Goal: Feedback & Contribution: Leave review/rating

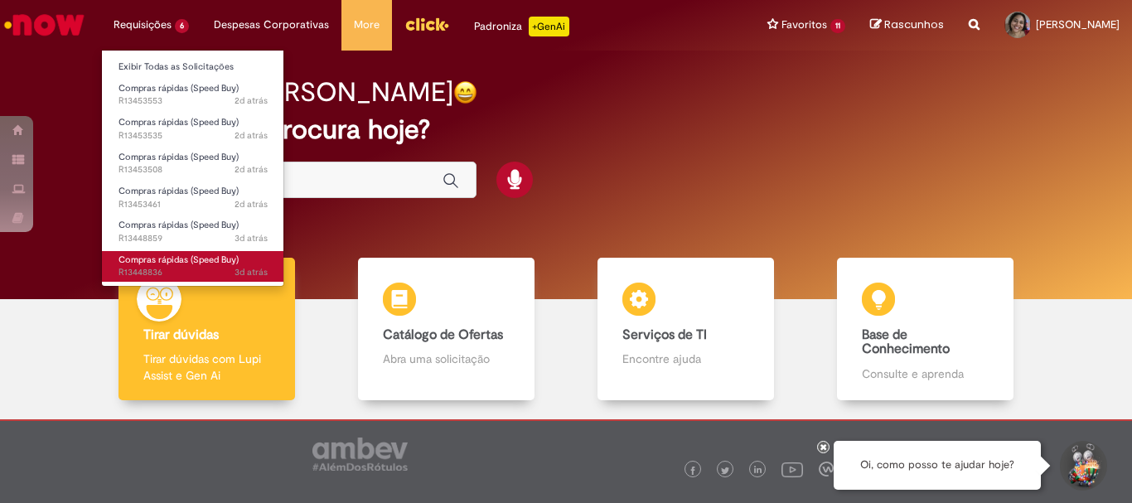
click at [179, 264] on span "Compras rápidas (Speed Buy)" at bounding box center [179, 260] width 120 height 12
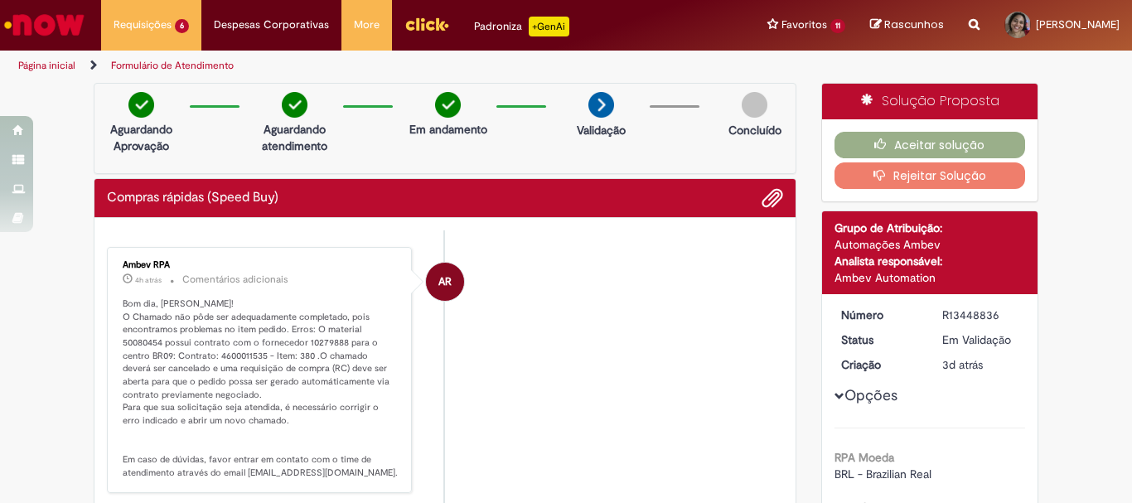
click at [227, 354] on p "Bom dia, [PERSON_NAME]! O Chamado não pôde ser adequadamente completado, pois e…" at bounding box center [261, 389] width 276 height 182
copy p "4600011535"
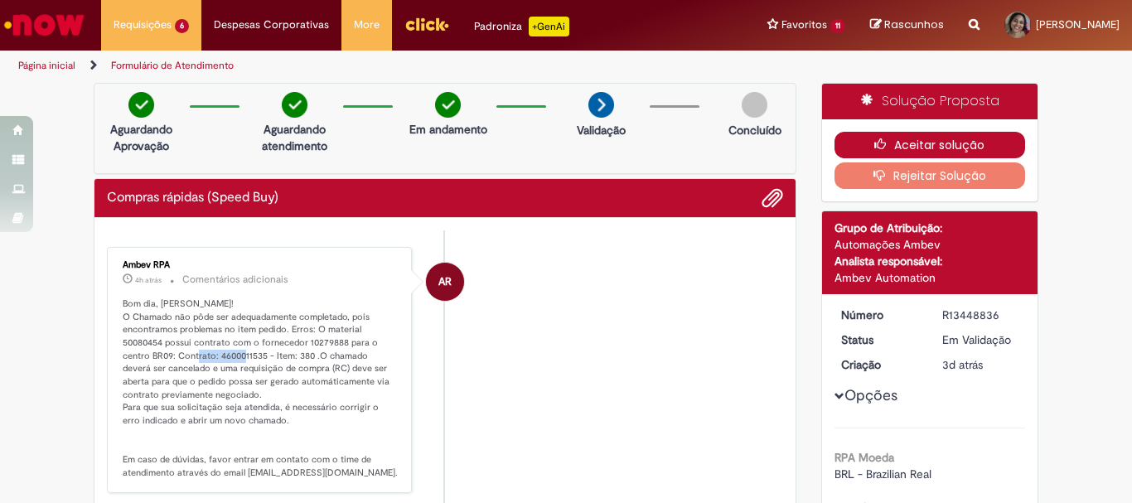
click at [890, 145] on button "Aceitar solução" at bounding box center [931, 145] width 192 height 27
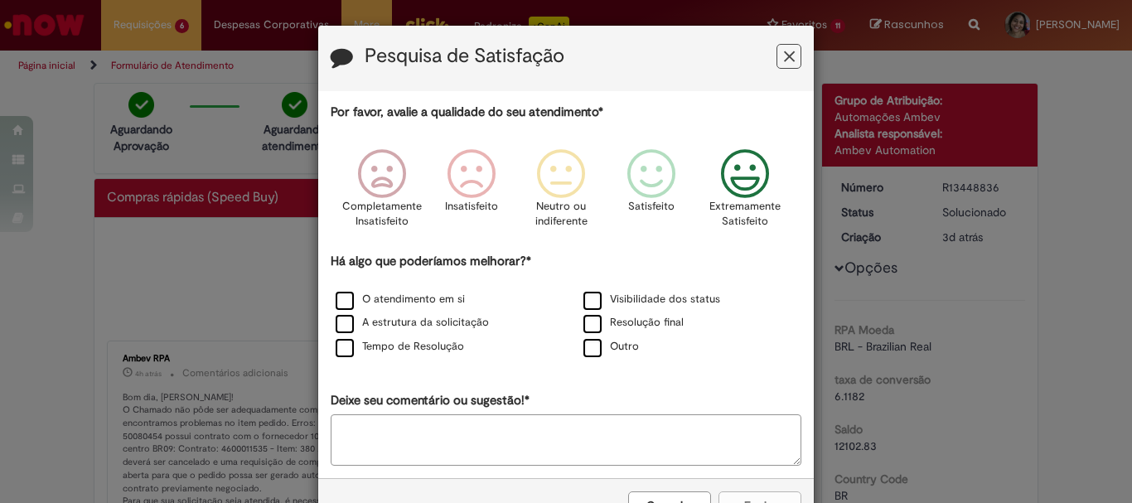
click at [715, 168] on icon "Feedback" at bounding box center [746, 174] width 62 height 50
click at [390, 297] on label "O atendimento em si" at bounding box center [400, 300] width 129 height 16
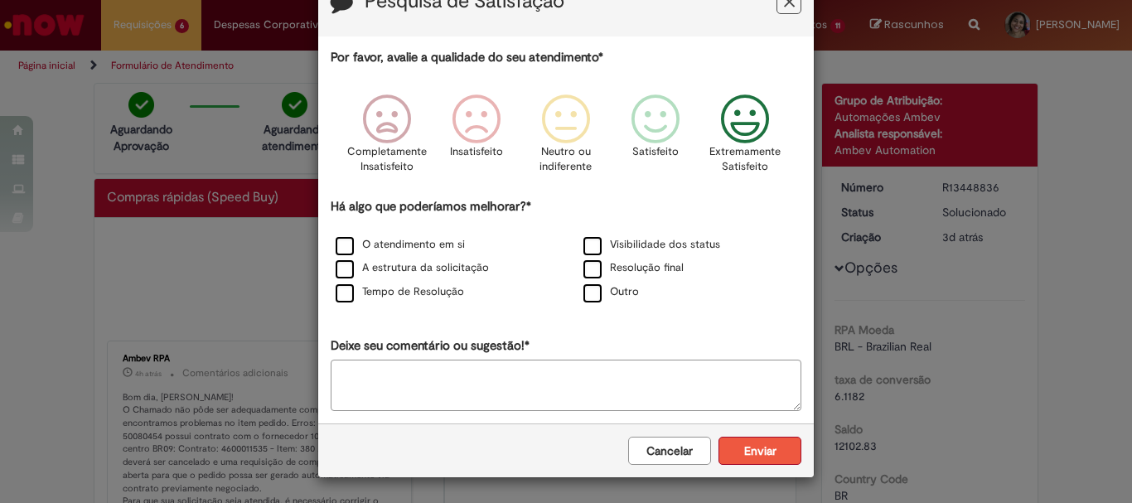
click at [759, 448] on button "Enviar" at bounding box center [760, 451] width 83 height 28
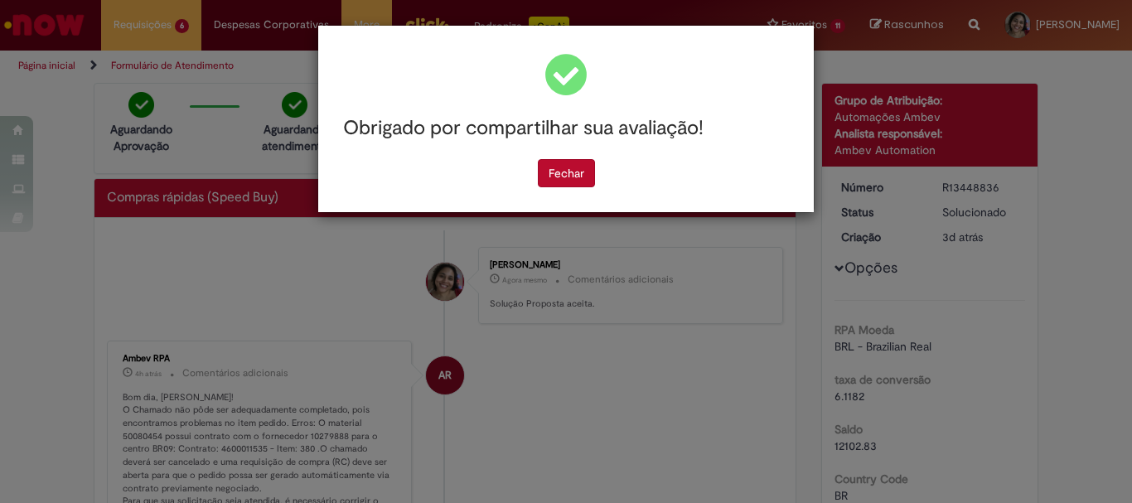
scroll to position [0, 0]
click at [579, 167] on button "Fechar" at bounding box center [566, 173] width 57 height 28
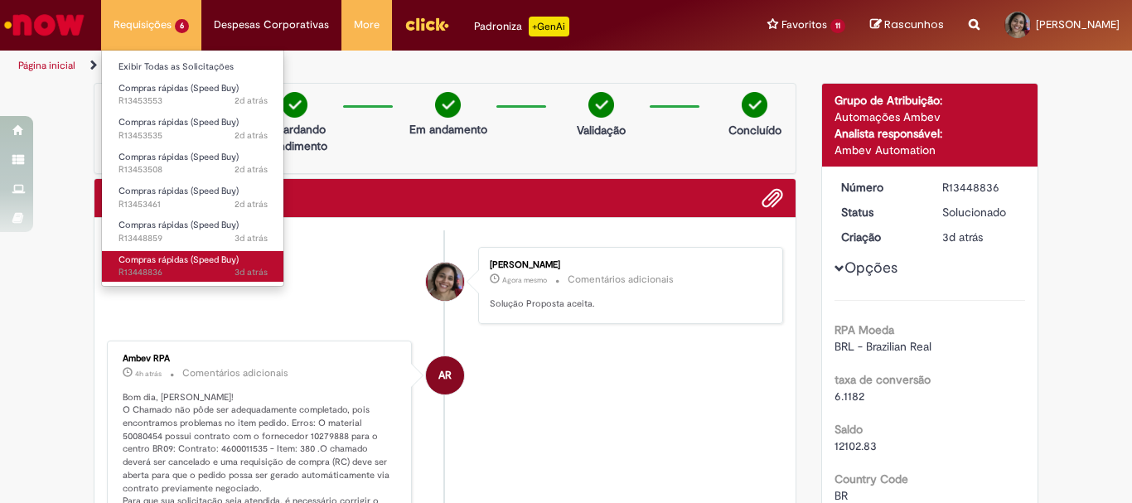
click at [196, 270] on span "3d atrás 3 dias atrás R13448836" at bounding box center [193, 272] width 149 height 13
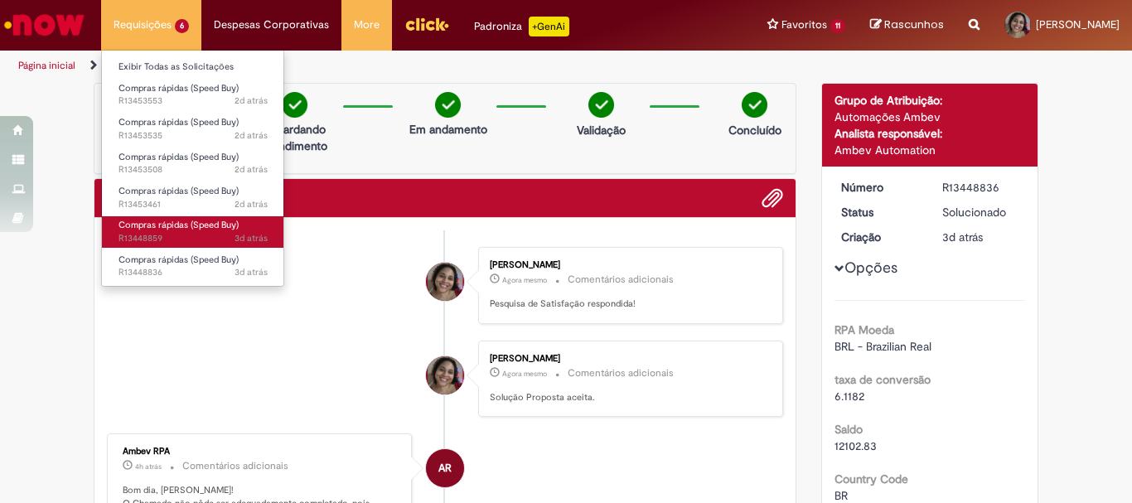
click at [199, 233] on span "3d atrás 3 dias atrás R13448859" at bounding box center [193, 238] width 149 height 13
click at [218, 229] on span "Compras rápidas (Speed Buy)" at bounding box center [179, 225] width 120 height 12
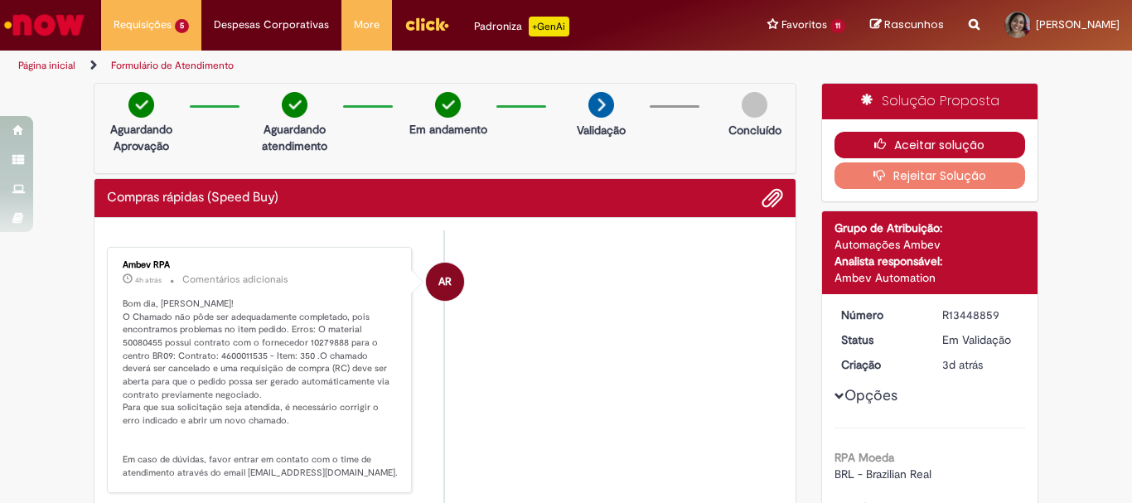
click at [904, 136] on button "Aceitar solução" at bounding box center [931, 145] width 192 height 27
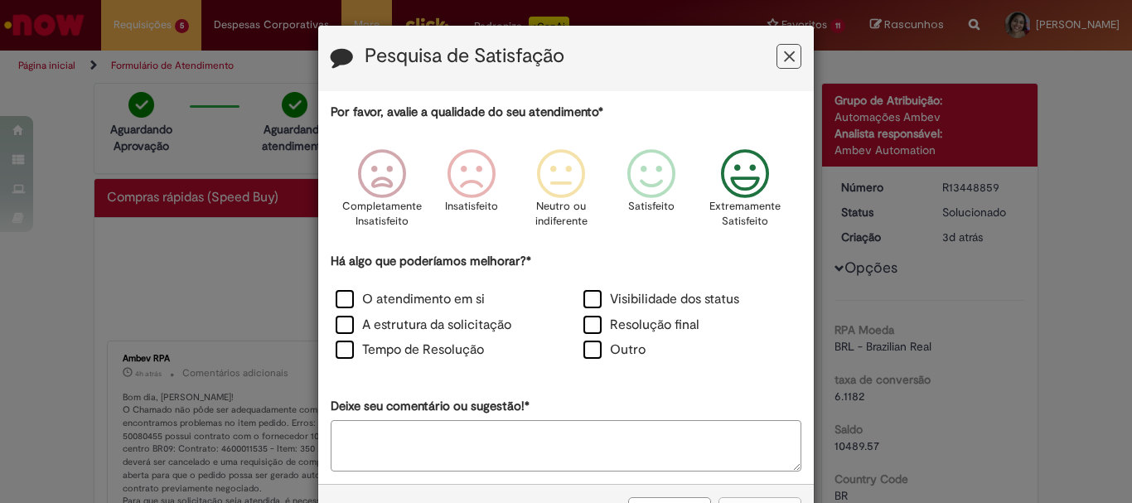
click at [731, 162] on icon "Feedback" at bounding box center [746, 174] width 62 height 50
click at [432, 303] on label "O atendimento em si" at bounding box center [410, 299] width 149 height 19
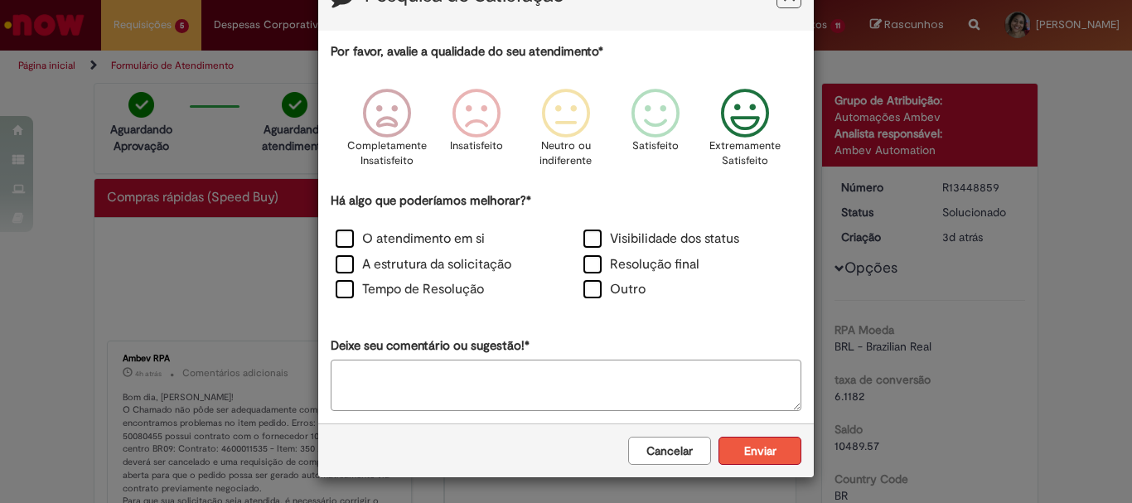
click at [759, 449] on button "Enviar" at bounding box center [760, 451] width 83 height 28
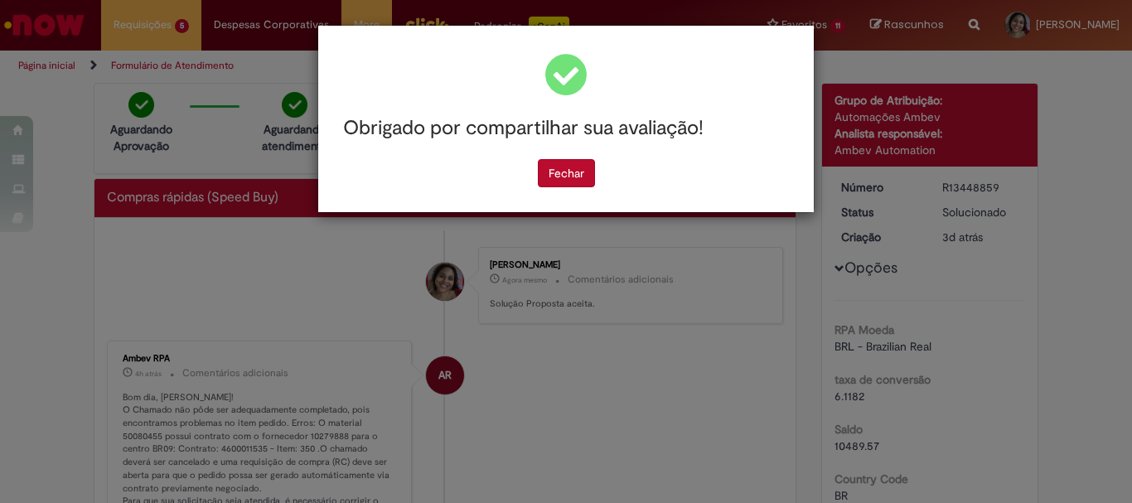
scroll to position [0, 0]
click at [555, 192] on div "Obrigado por compartilhar sua avaliação! [GEOGRAPHIC_DATA]" at bounding box center [566, 119] width 496 height 187
click at [550, 177] on button "Fechar" at bounding box center [566, 173] width 57 height 28
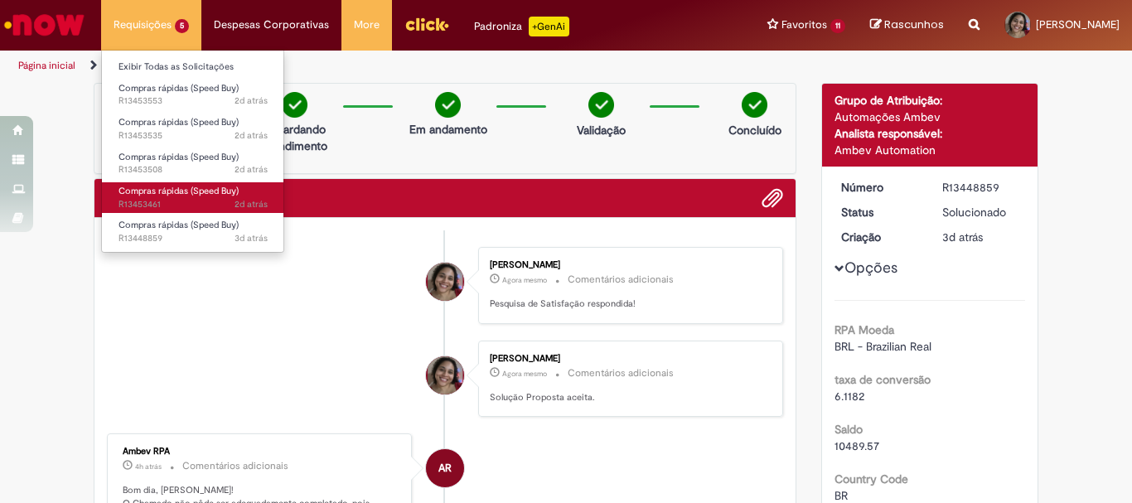
click at [183, 191] on span "Compras rápidas (Speed Buy)" at bounding box center [179, 191] width 120 height 12
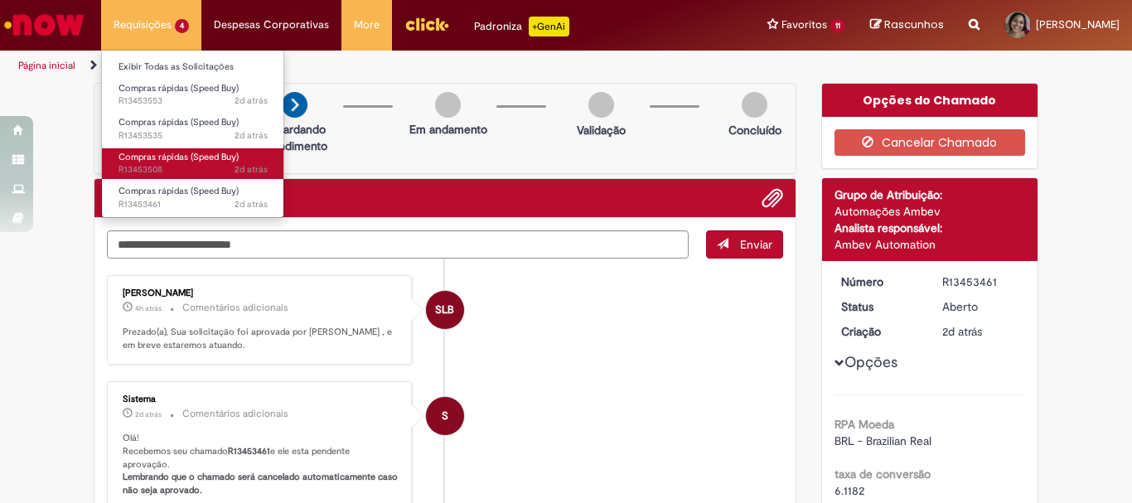
click at [179, 155] on span "Compras rápidas (Speed Buy)" at bounding box center [179, 157] width 120 height 12
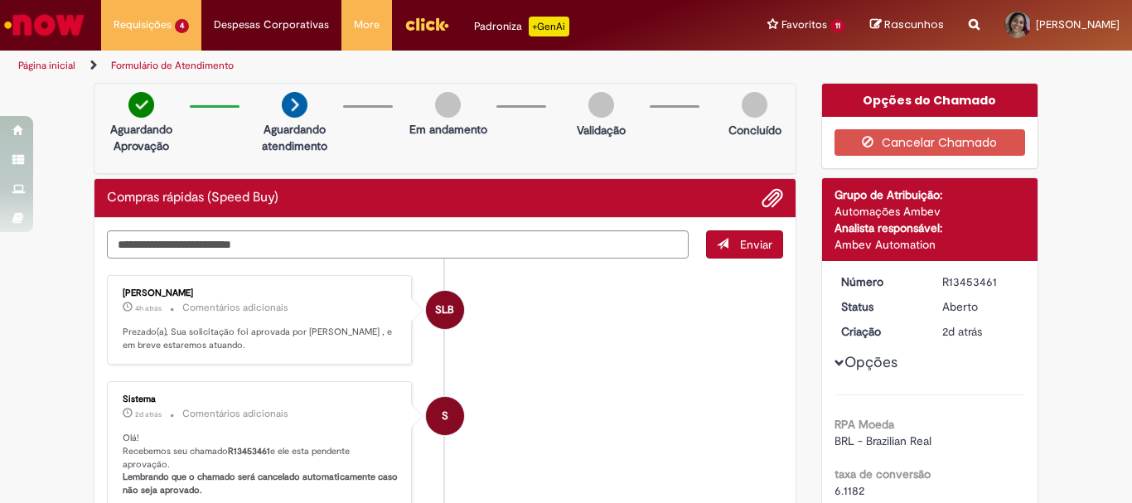
scroll to position [83, 0]
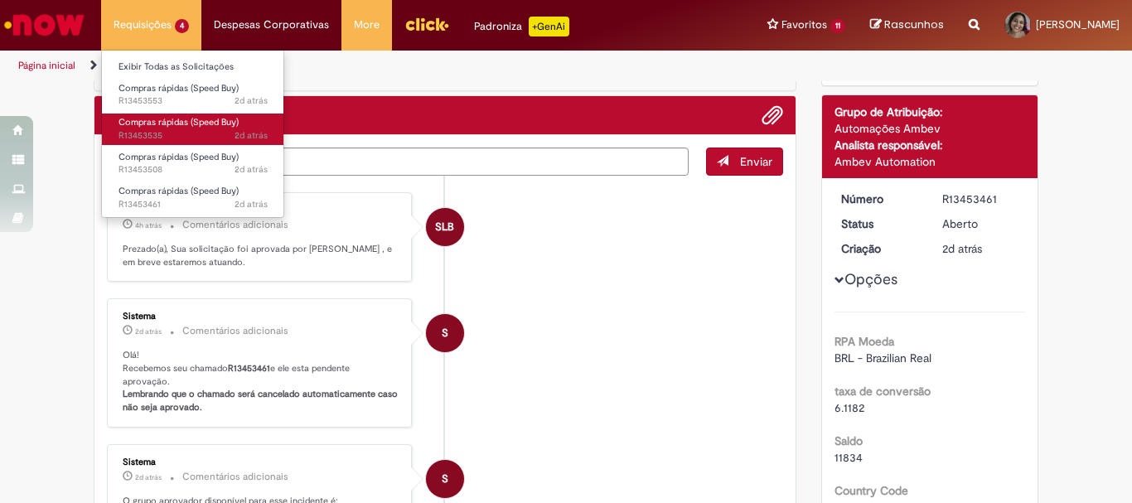
click at [180, 131] on span "2d atrás 2 dias atrás R13453535" at bounding box center [193, 135] width 149 height 13
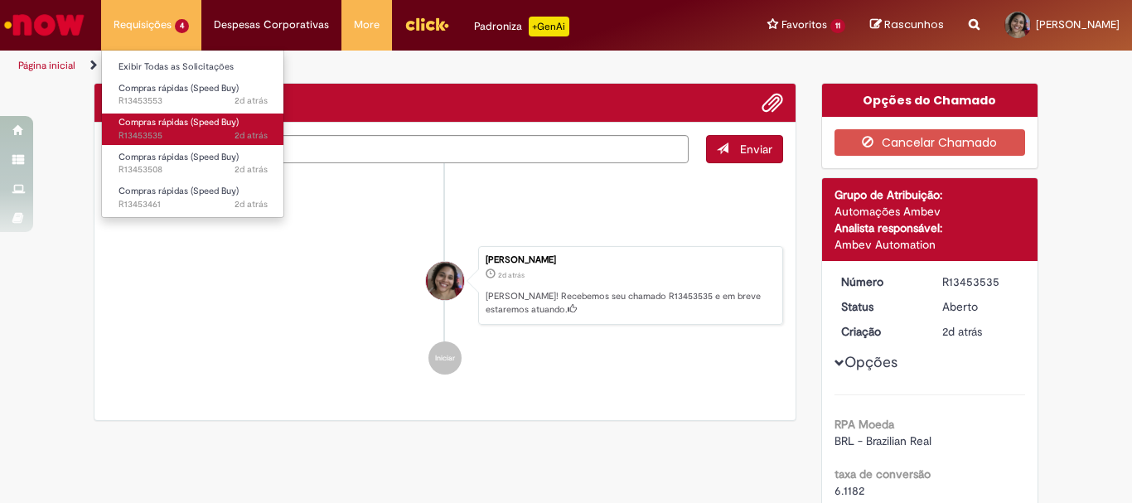
click at [164, 129] on span "2d atrás 2 dias atrás R13453535" at bounding box center [193, 135] width 149 height 13
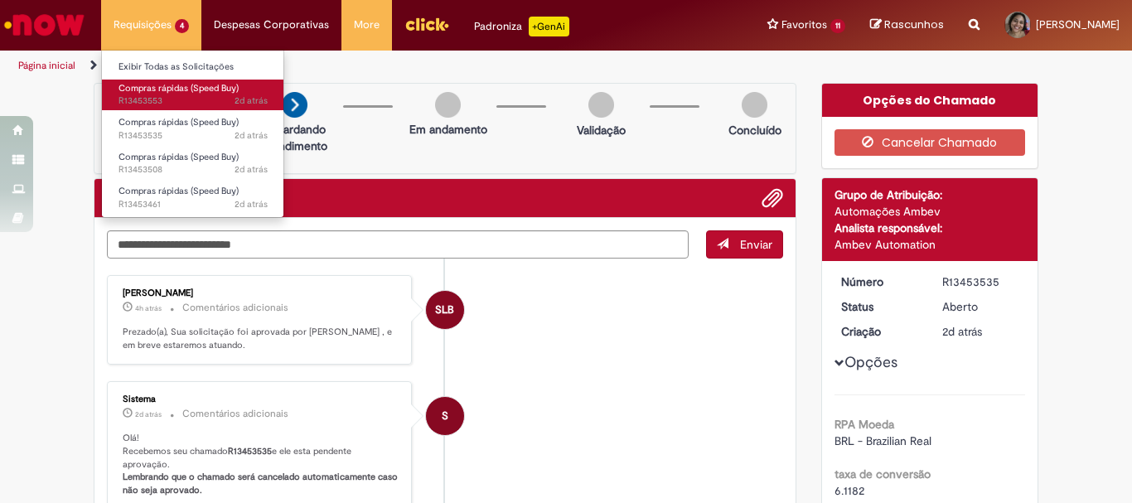
click at [169, 88] on span "Compras rápidas (Speed Buy)" at bounding box center [179, 88] width 120 height 12
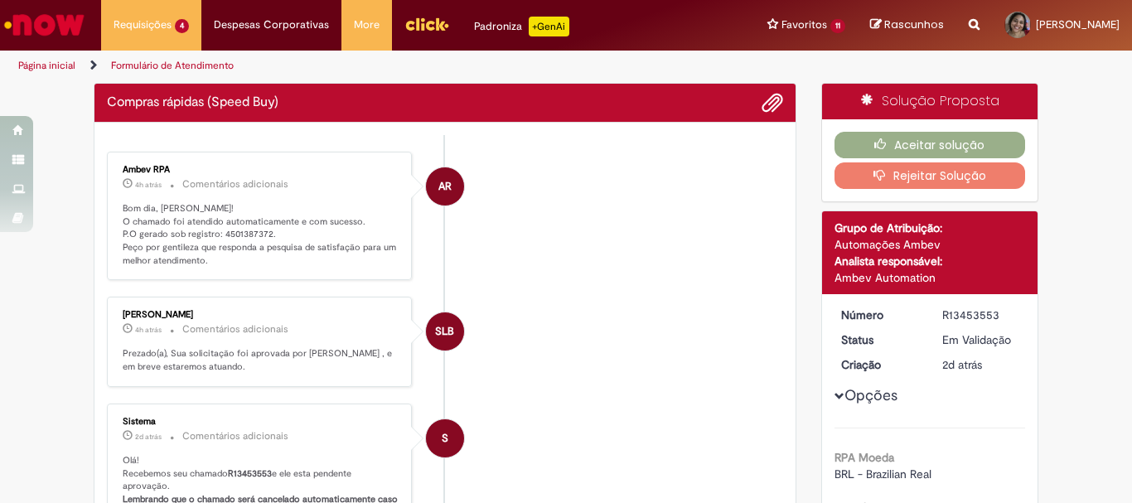
click at [251, 231] on p "Bom dia, [PERSON_NAME]! O chamado foi atendido automaticamente e com sucesso. P…" at bounding box center [261, 234] width 276 height 65
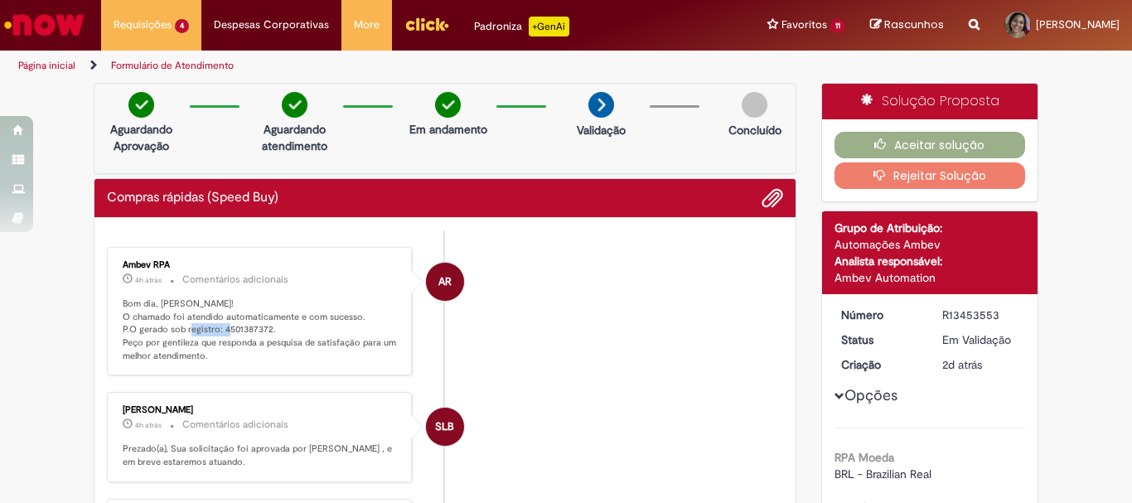
copy p "4501387372"
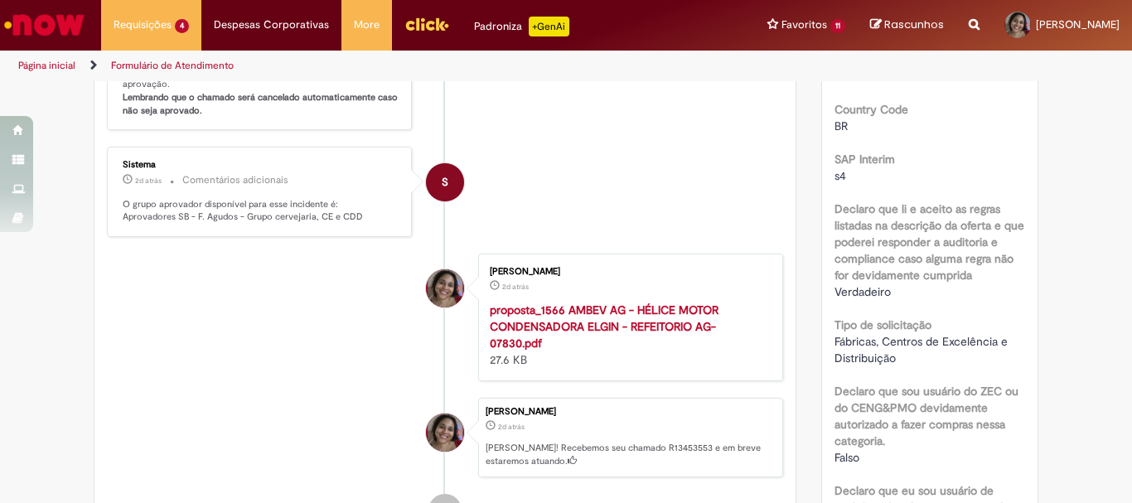
scroll to position [663, 0]
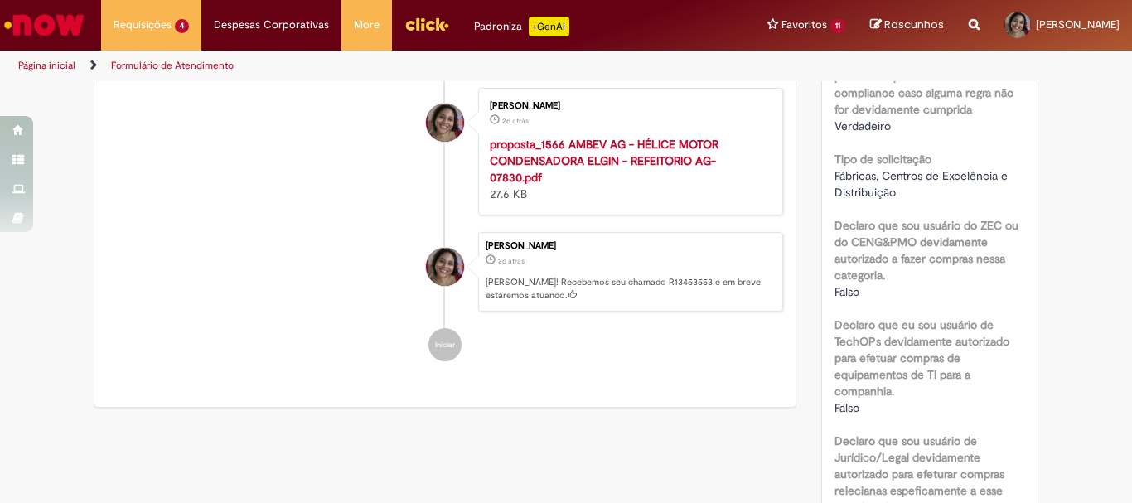
click at [85, 31] on img "Ir para a Homepage" at bounding box center [44, 24] width 85 height 33
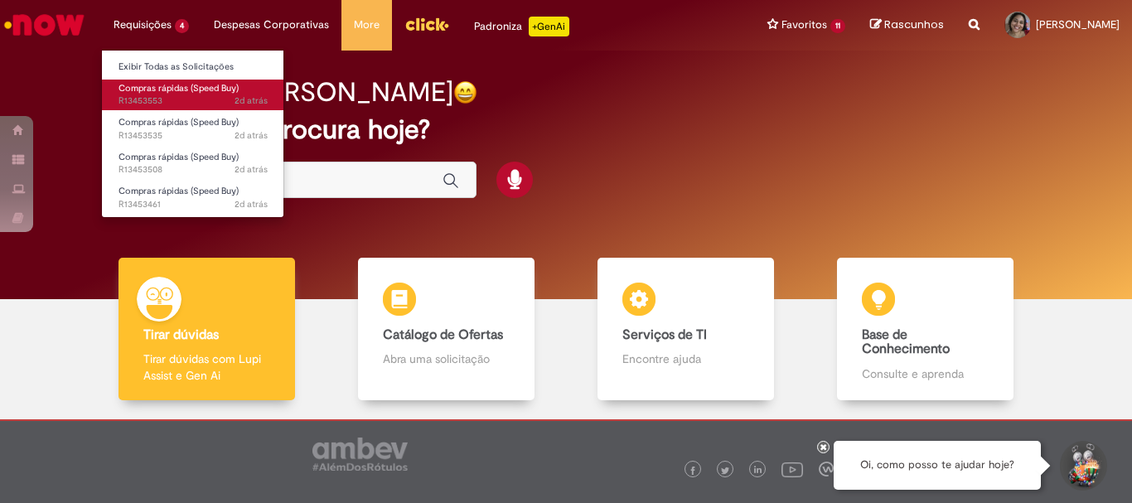
click at [173, 100] on span "2d atrás 2 dias atrás R13453553" at bounding box center [193, 101] width 149 height 13
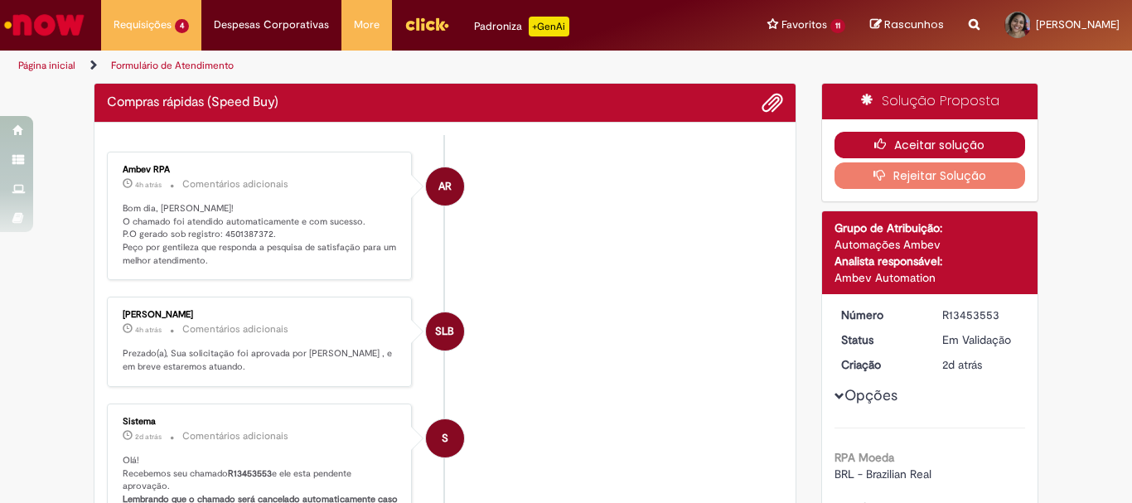
click at [941, 148] on button "Aceitar solução" at bounding box center [931, 145] width 192 height 27
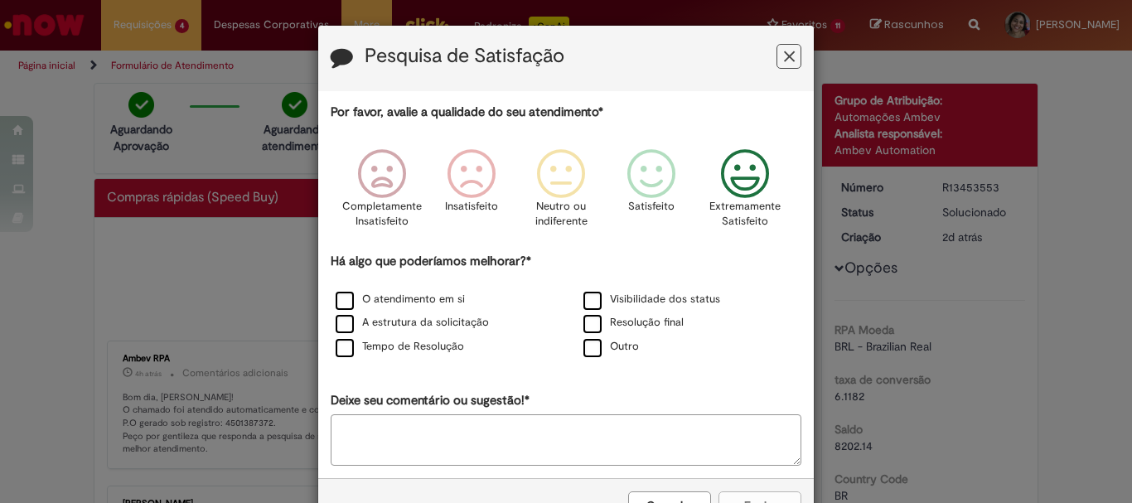
click at [734, 167] on icon "Feedback" at bounding box center [746, 174] width 62 height 50
click at [417, 310] on div "O atendimento em si" at bounding box center [442, 300] width 245 height 21
click at [371, 297] on label "O atendimento em si" at bounding box center [400, 300] width 129 height 16
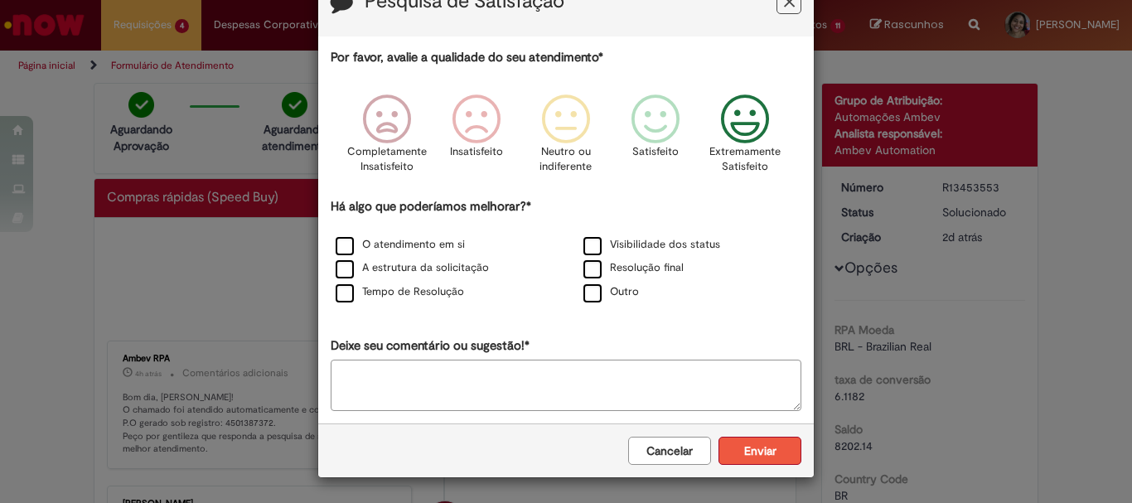
click at [767, 442] on button "Enviar" at bounding box center [760, 451] width 83 height 28
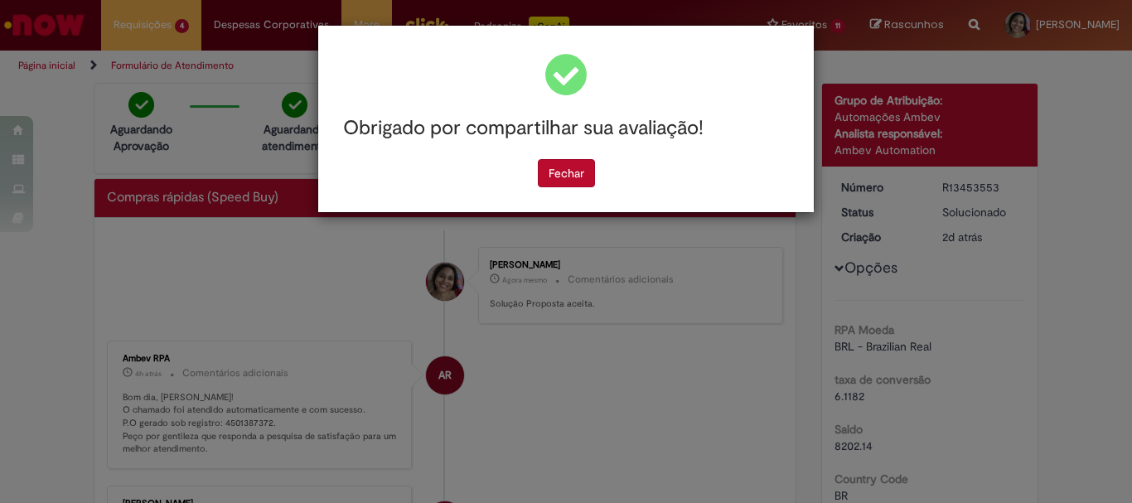
scroll to position [0, 0]
